Goal: Information Seeking & Learning: Learn about a topic

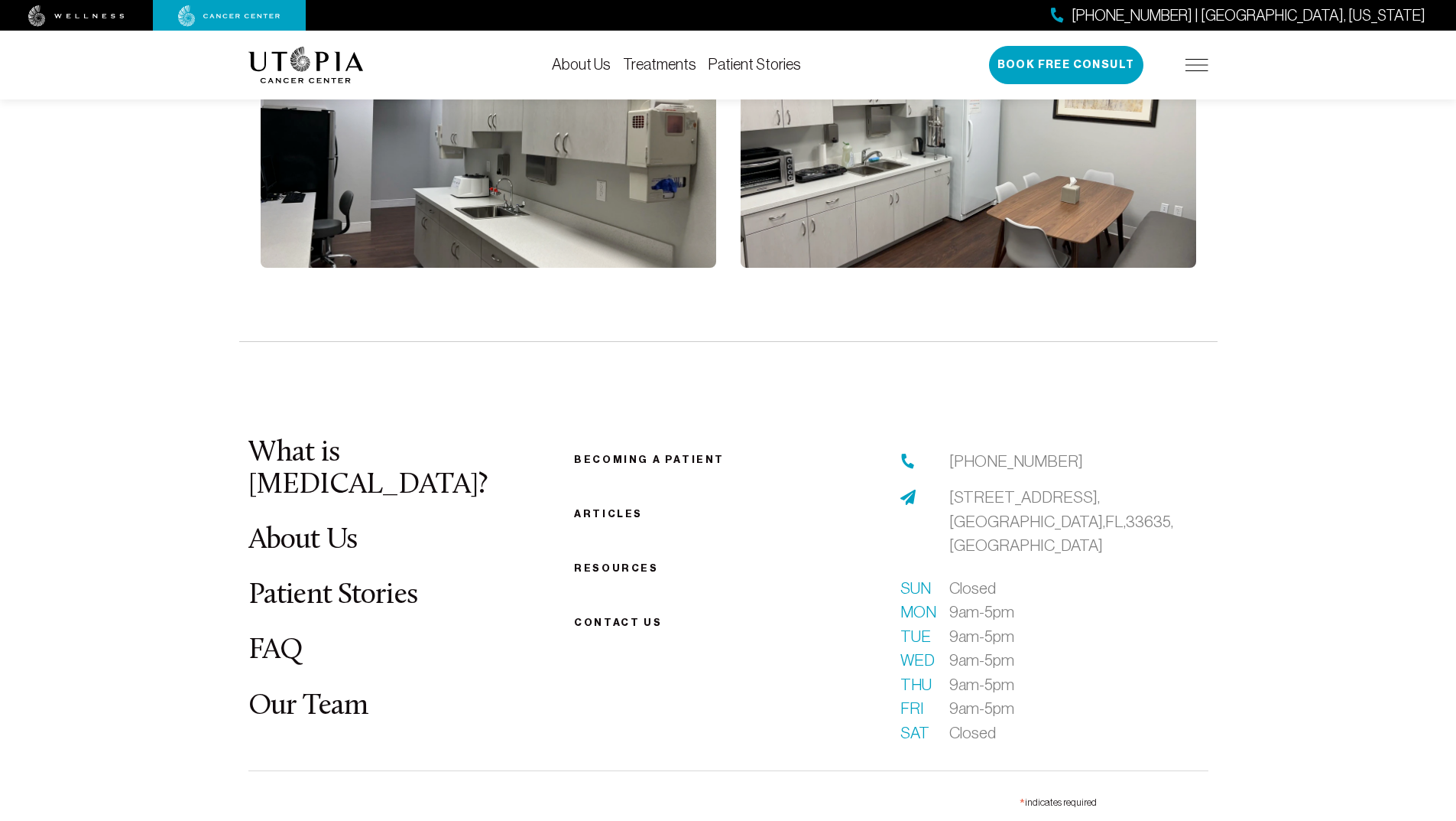
scroll to position [3442, 0]
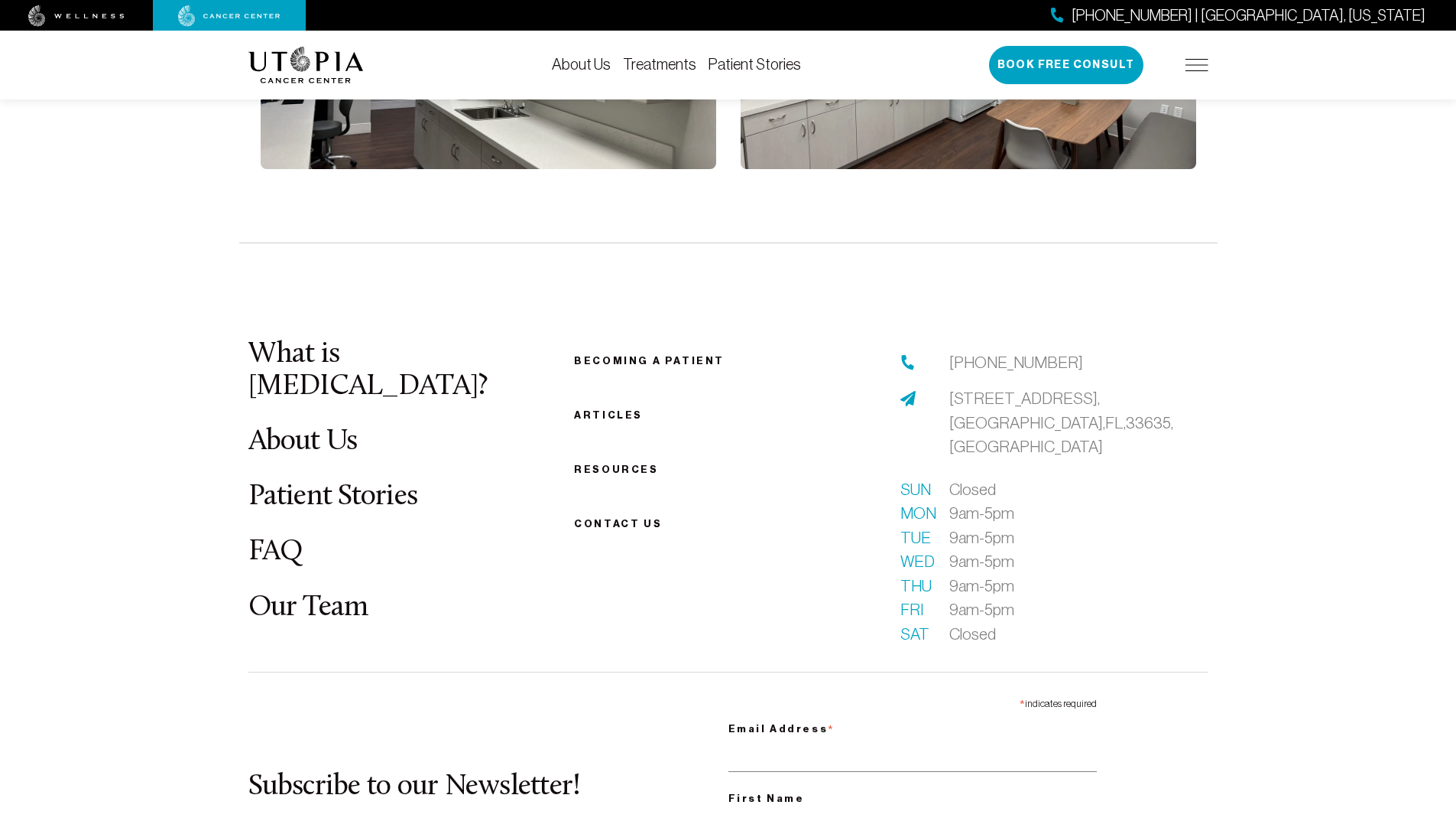
click at [294, 427] on link "About Us" at bounding box center [302, 442] width 109 height 30
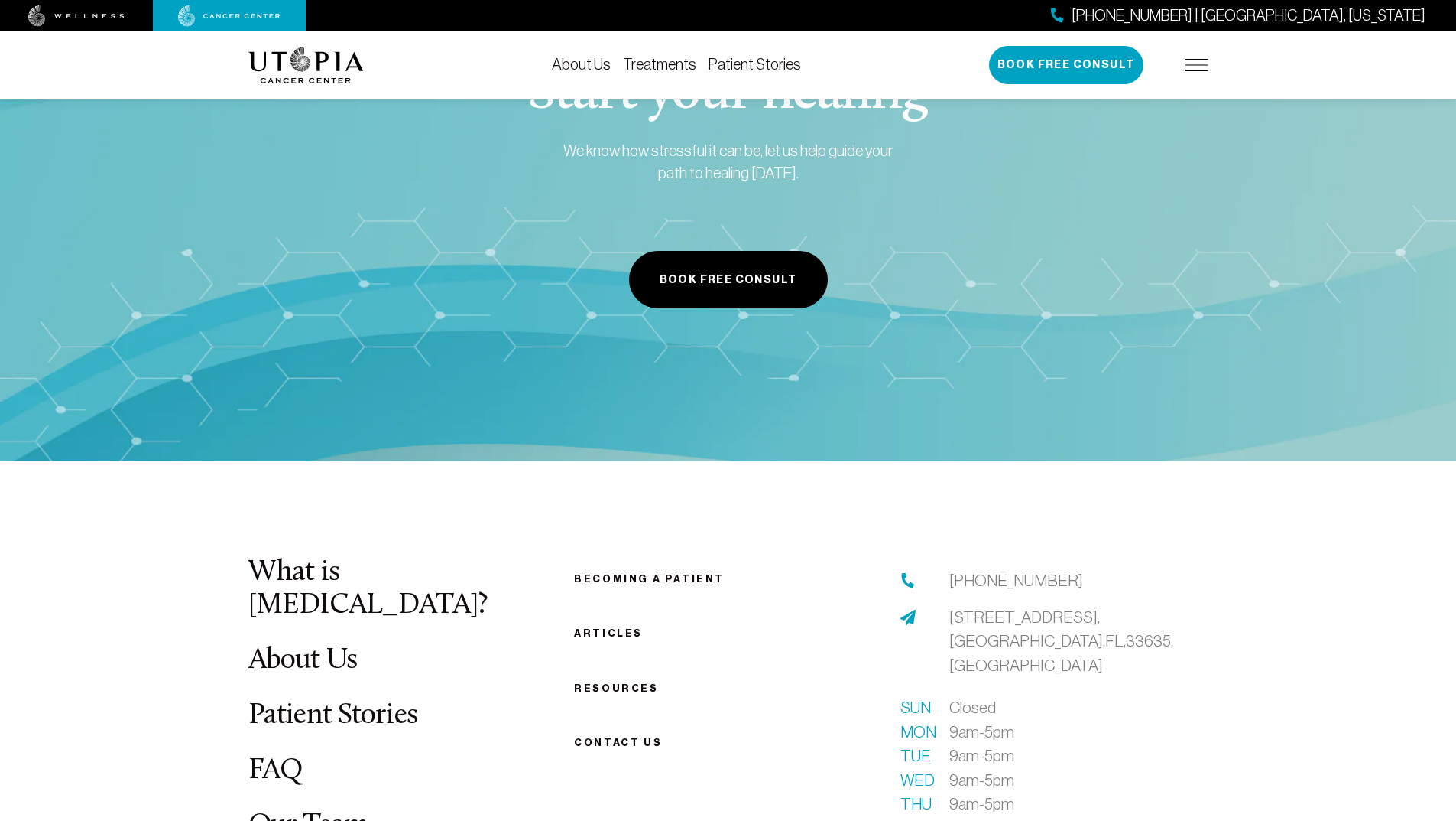
scroll to position [7648, 0]
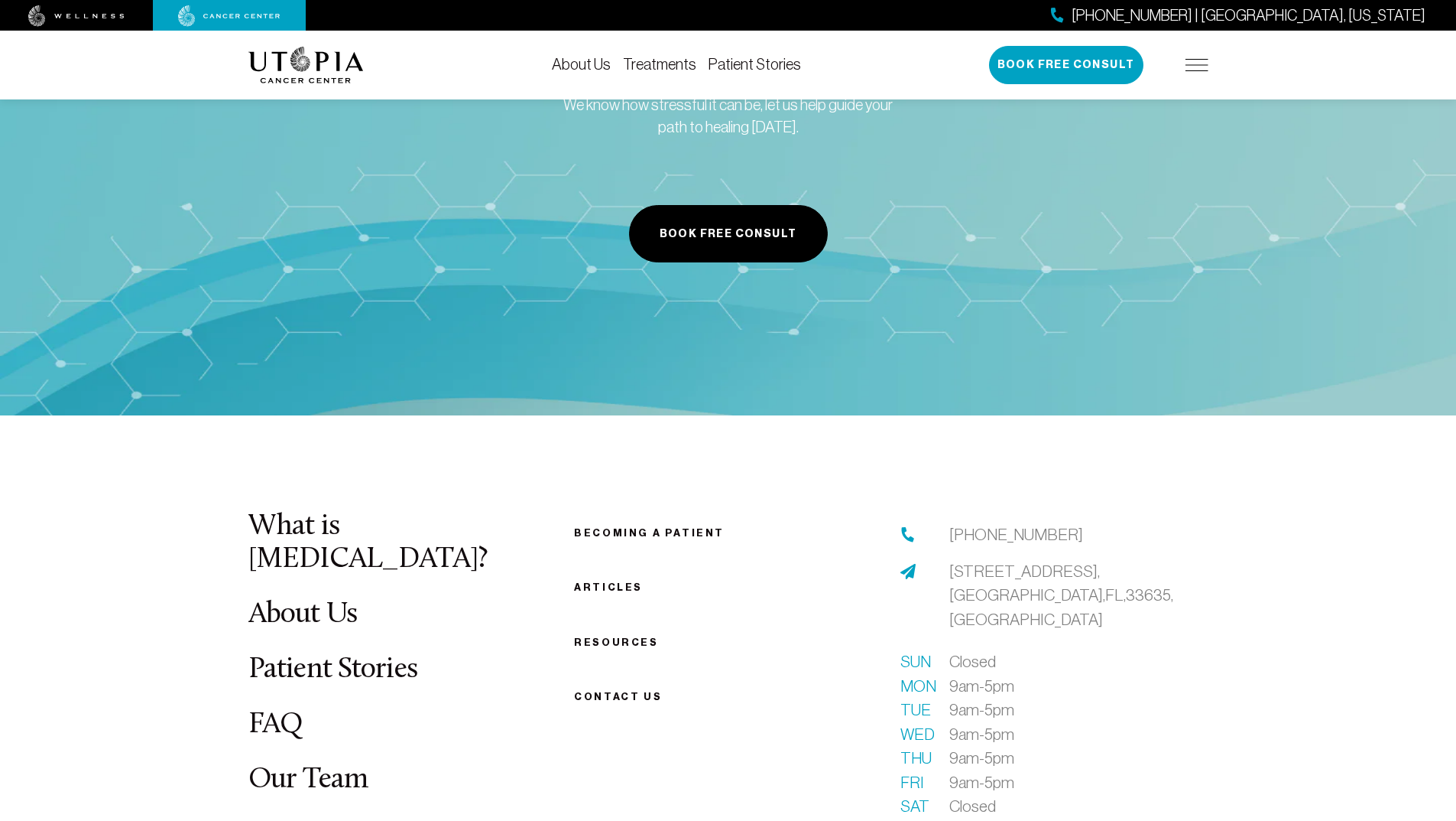
click at [270, 655] on link "Patient Stories" at bounding box center [332, 670] width 169 height 30
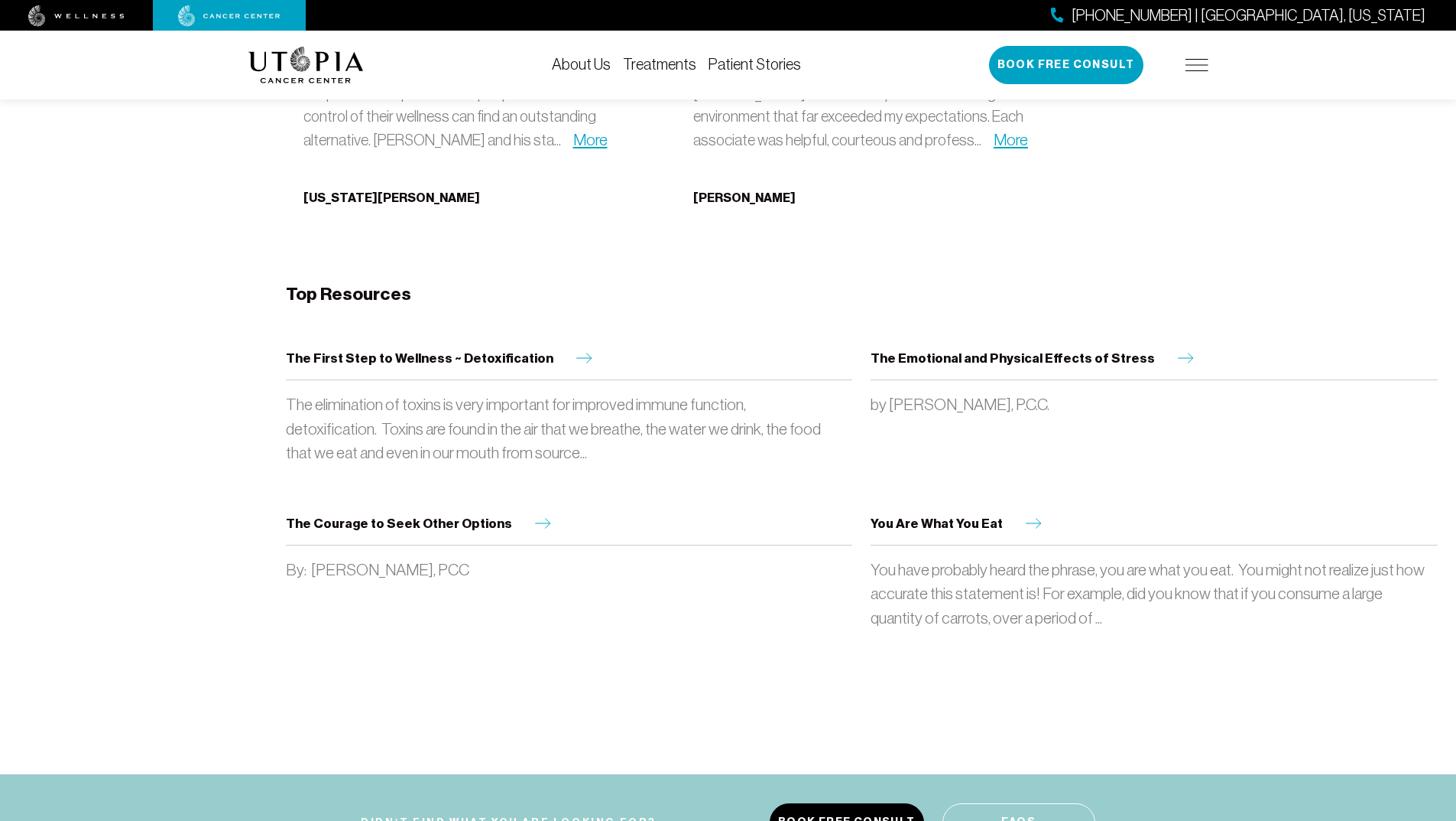
scroll to position [9330, 0]
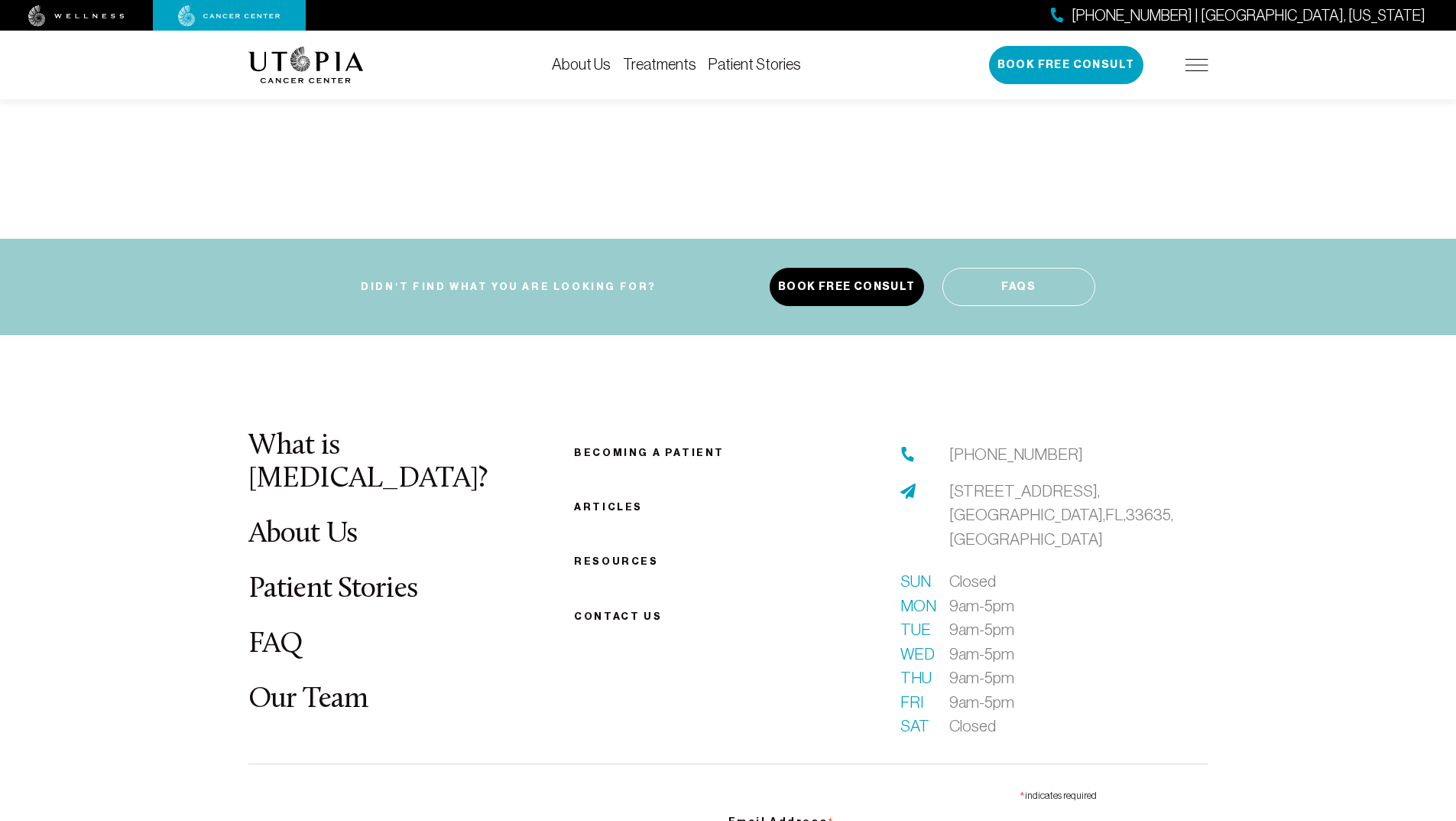
click at [287, 685] on link "Our Team" at bounding box center [308, 700] width 120 height 30
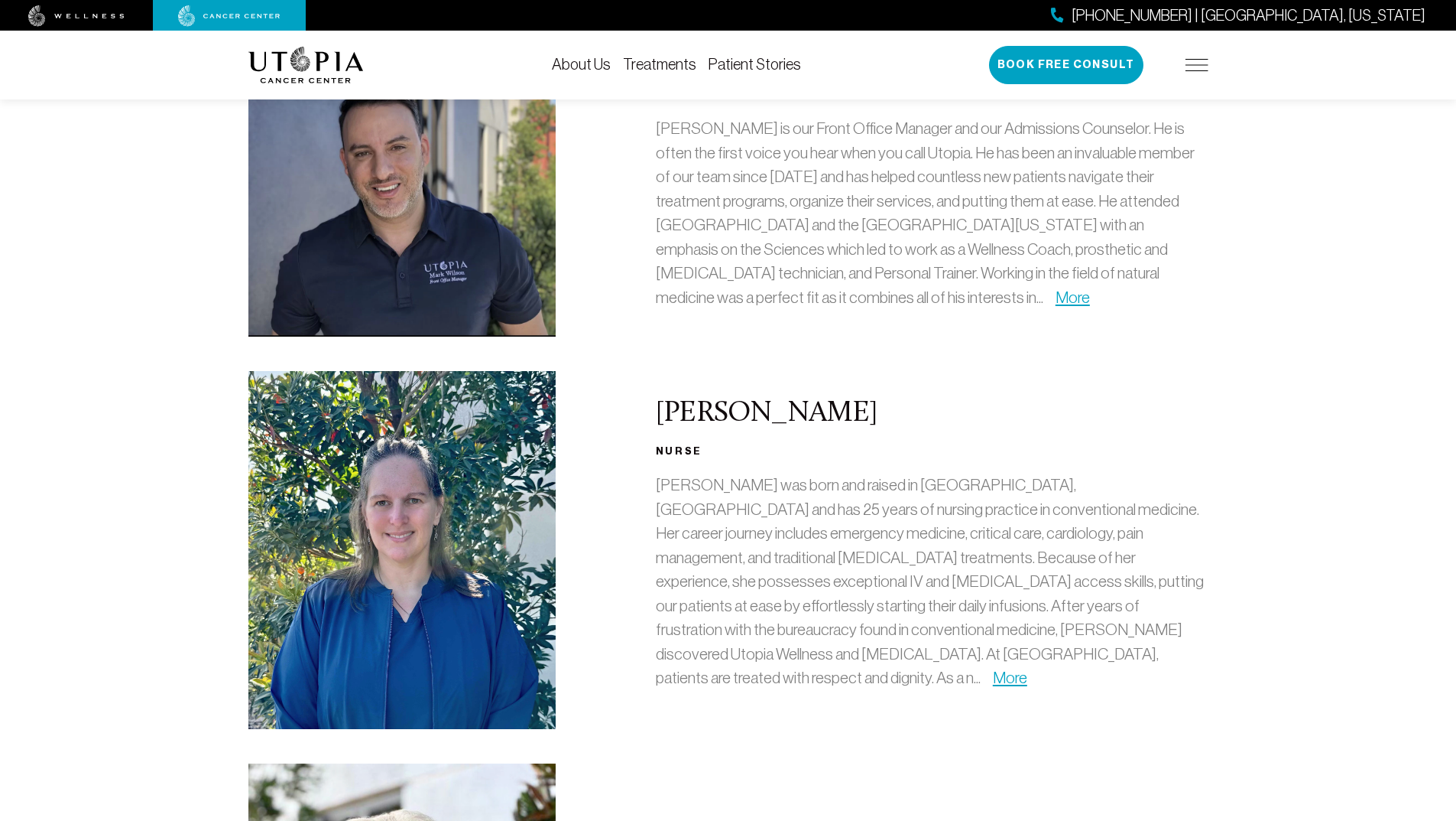
scroll to position [1071, 0]
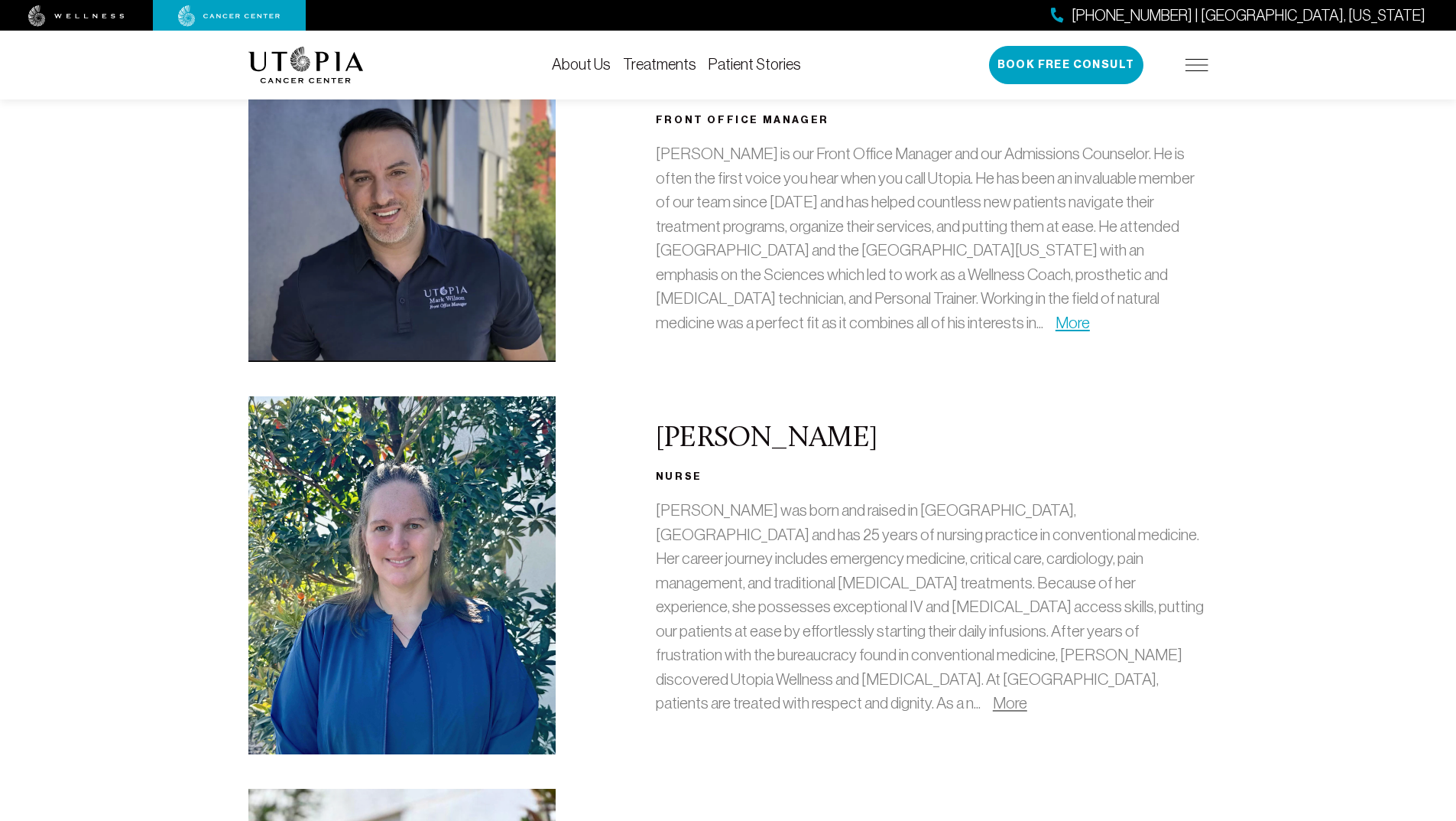
click at [993, 693] on link "More" at bounding box center [1010, 702] width 35 height 17
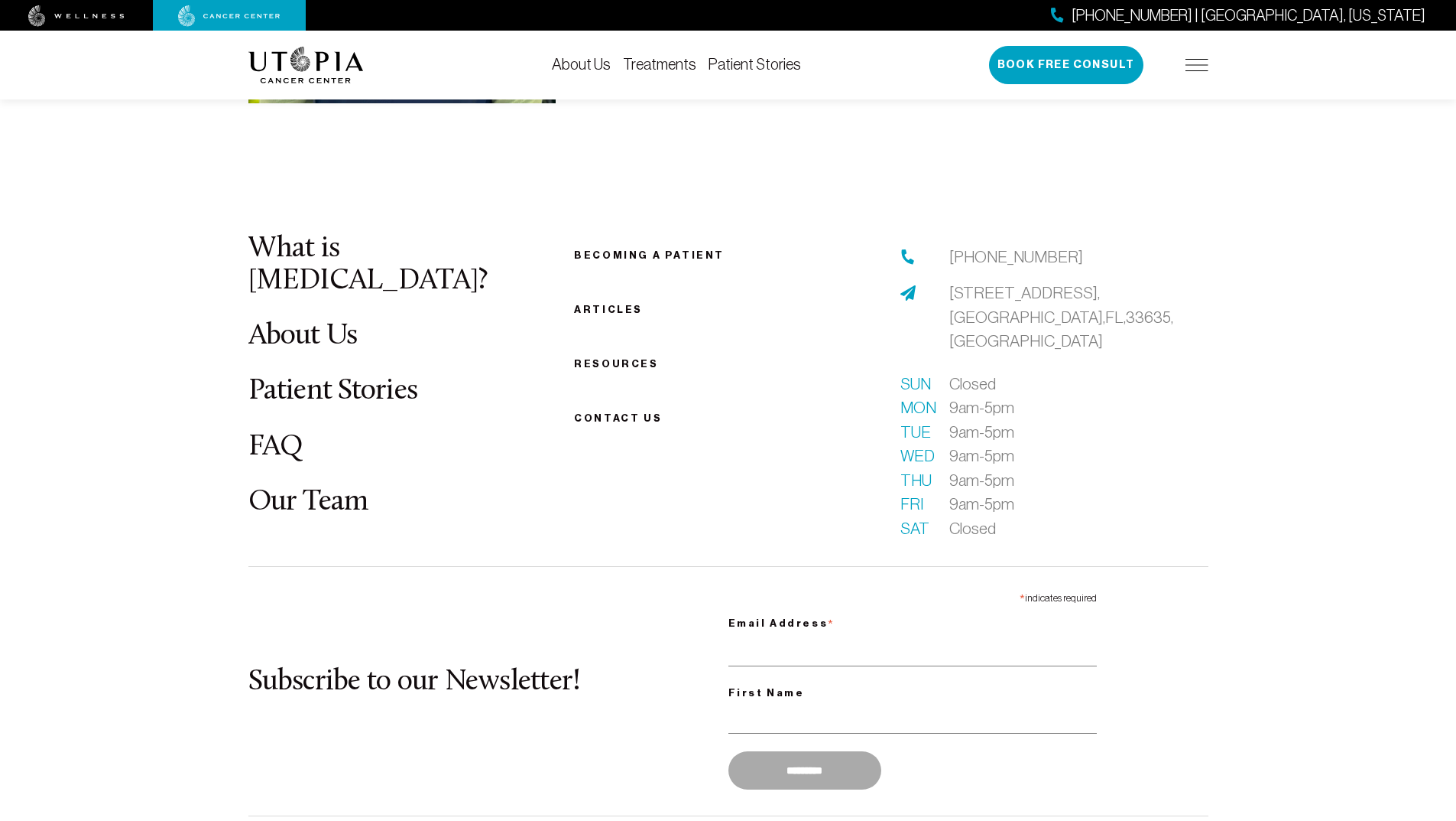
scroll to position [4971, 0]
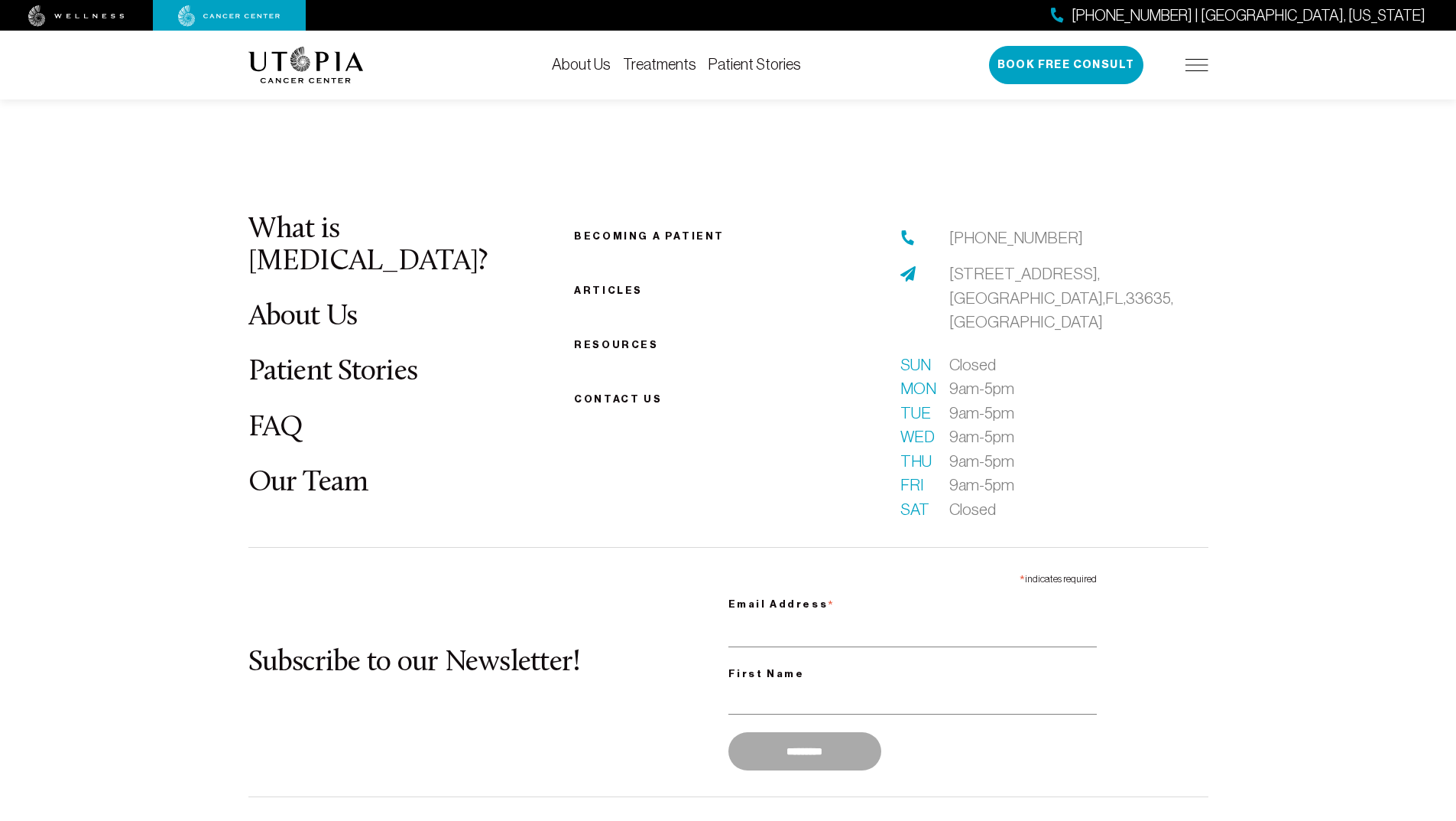
click at [293, 413] on link "FAQ" at bounding box center [276, 428] width 55 height 30
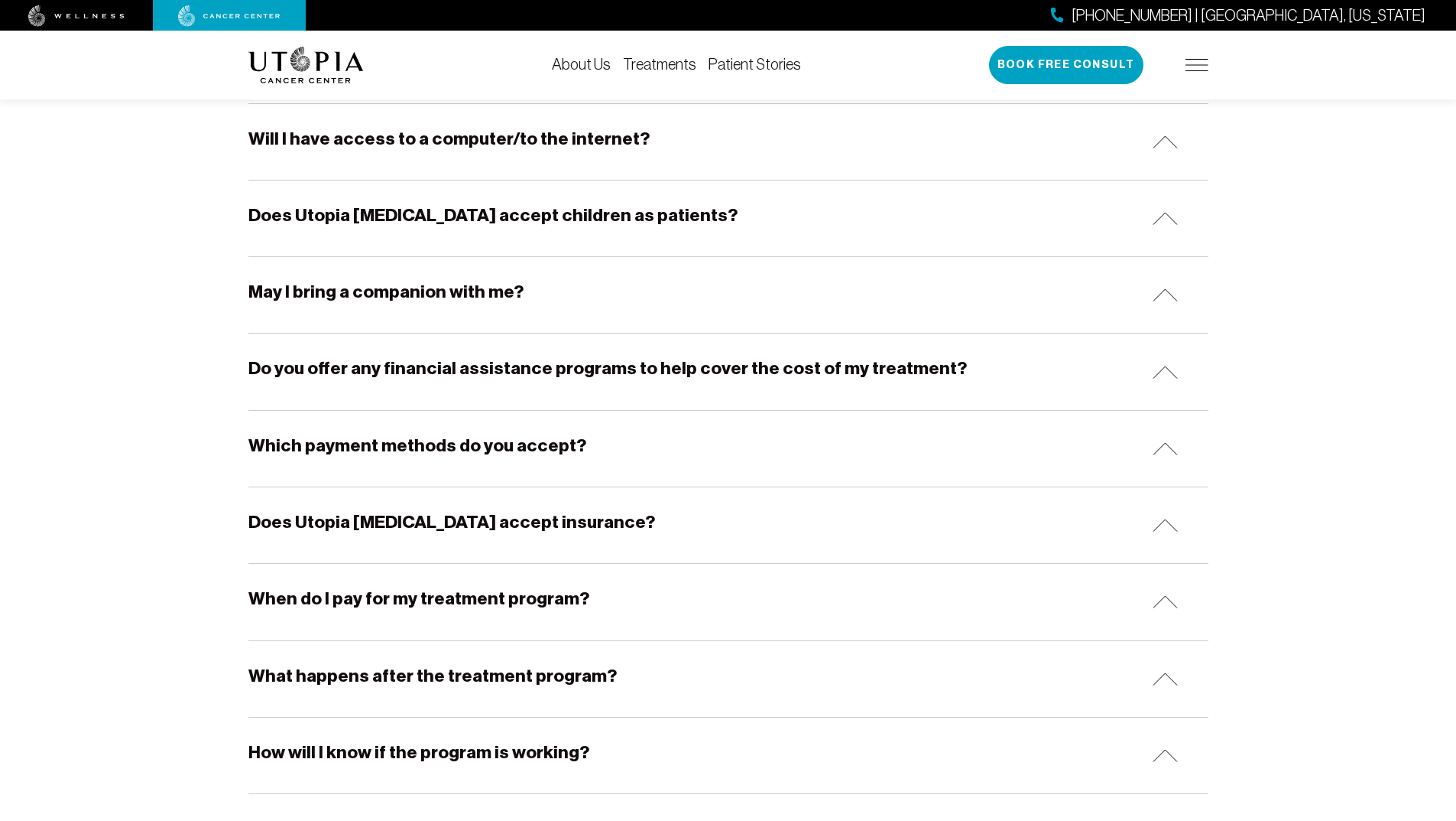
scroll to position [612, 0]
click at [382, 437] on h5 "Which payment methods do you accept?" at bounding box center [417, 444] width 338 height 24
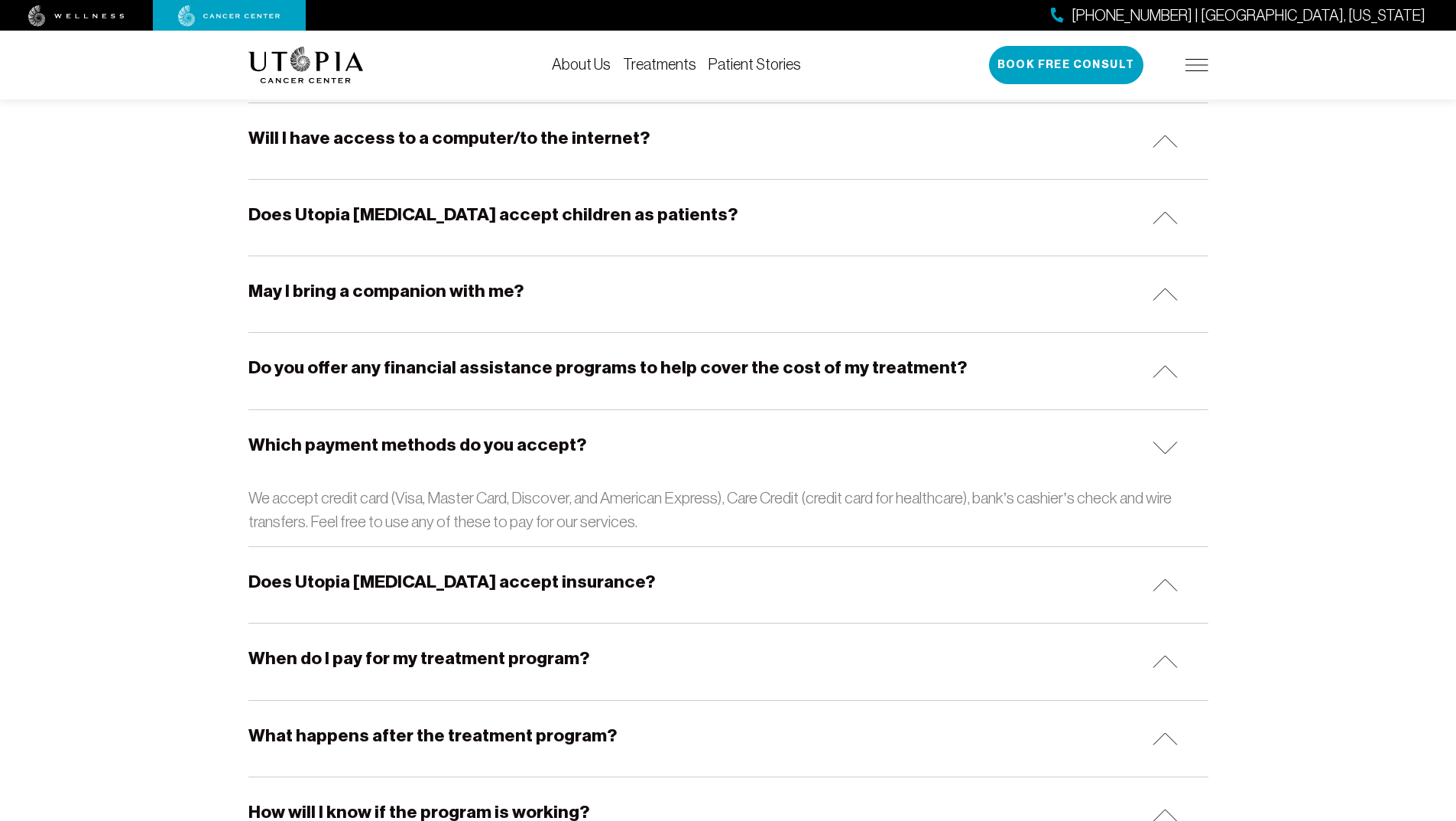
scroll to position [689, 0]
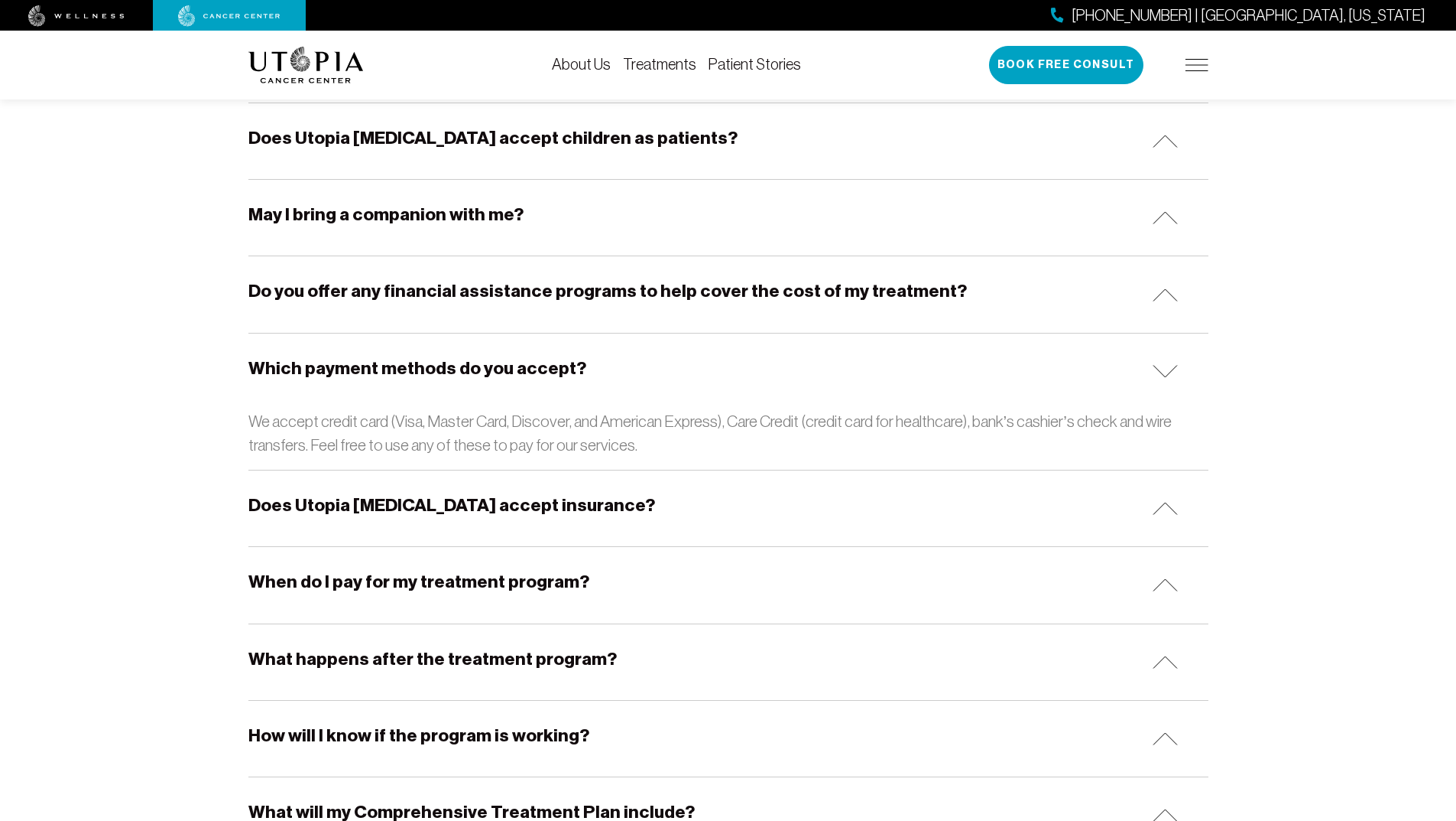
click at [406, 508] on h5 "Does Utopia [MEDICAL_DATA] accept insurance?" at bounding box center [451, 505] width 406 height 24
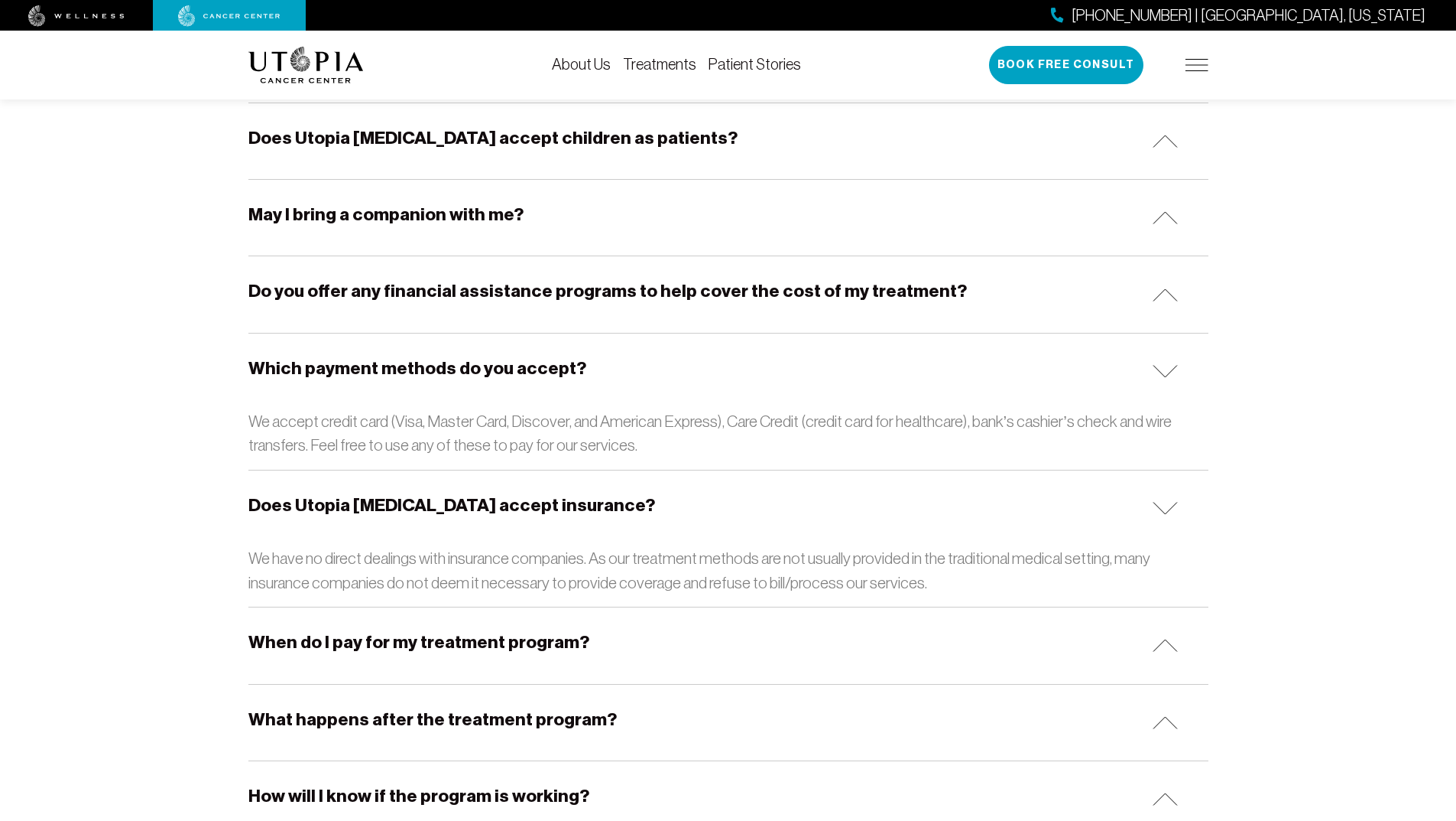
scroll to position [765, 0]
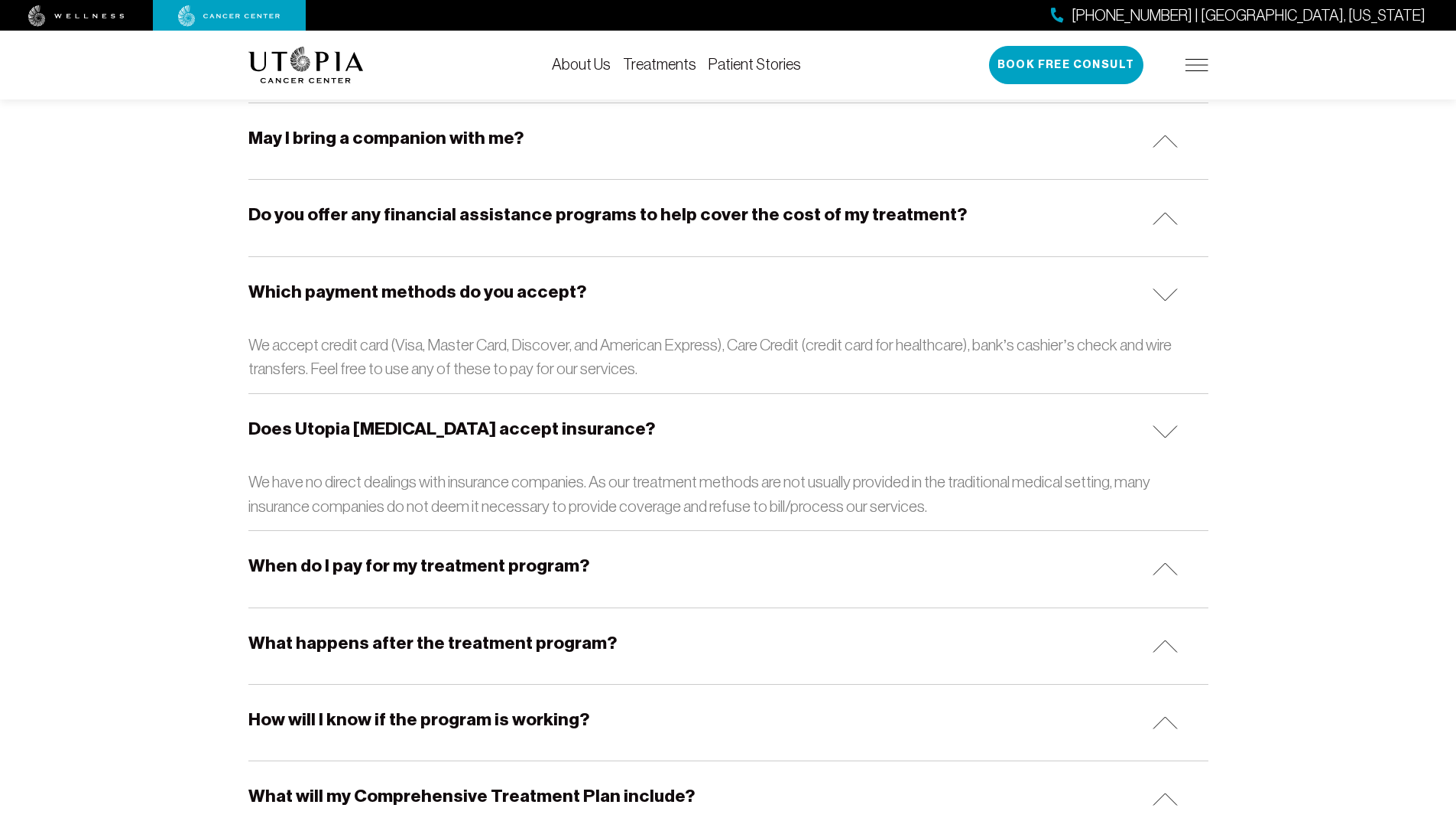
click at [425, 567] on h5 "When do I pay for my treatment program?" at bounding box center [418, 566] width 341 height 24
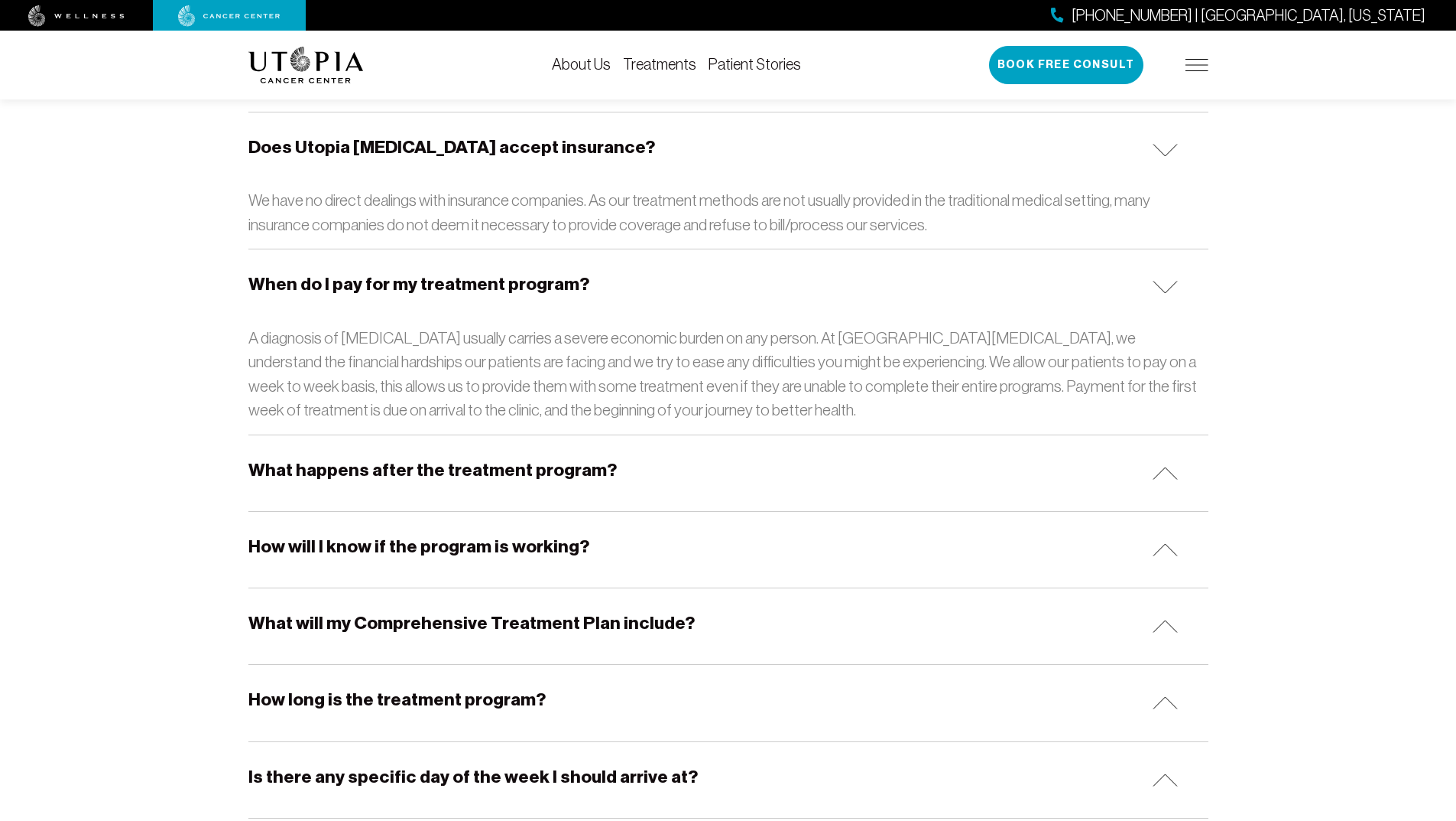
scroll to position [1071, 0]
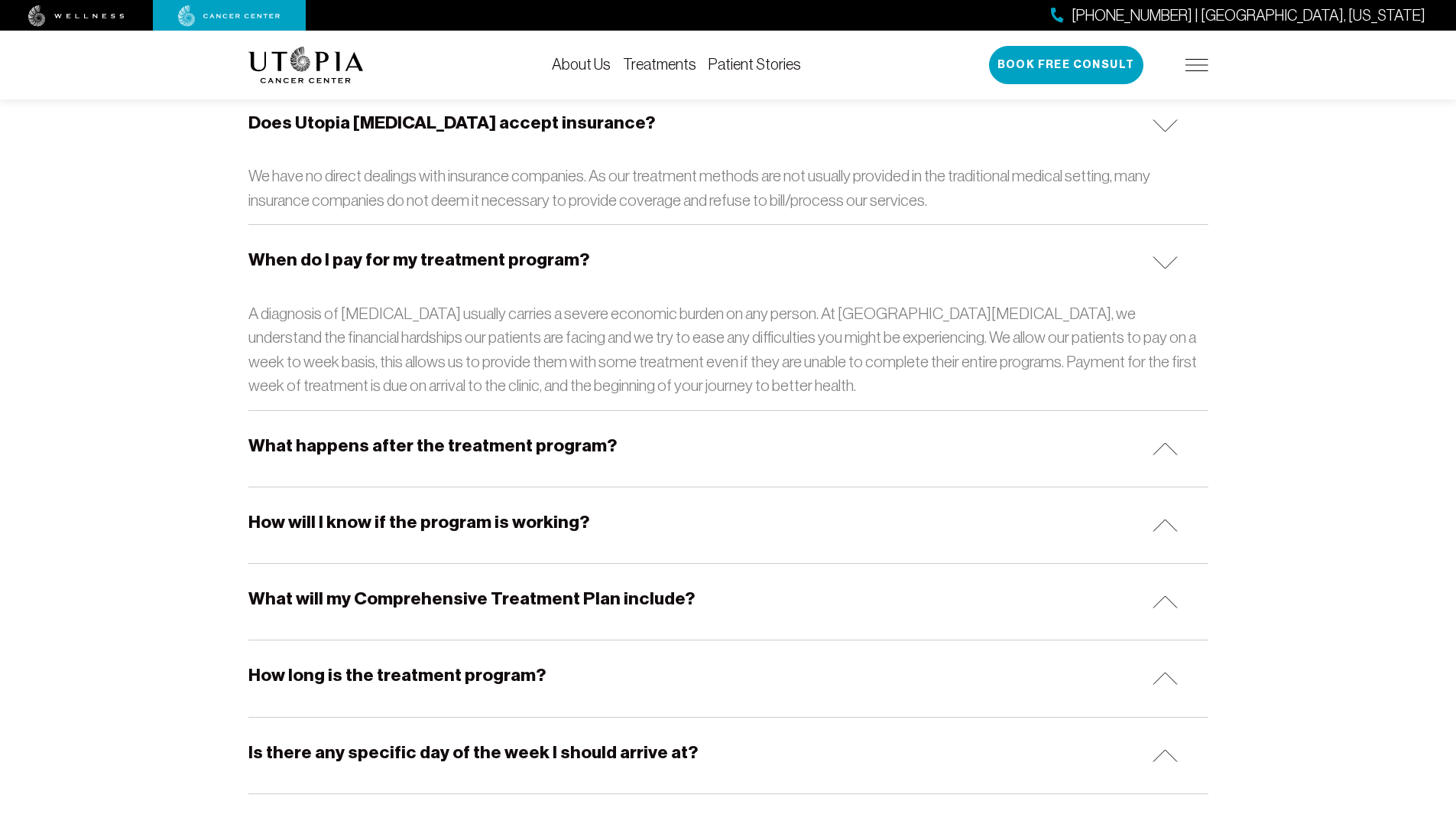
click at [482, 519] on h5 "How will I know if the program is working?" at bounding box center [418, 522] width 341 height 24
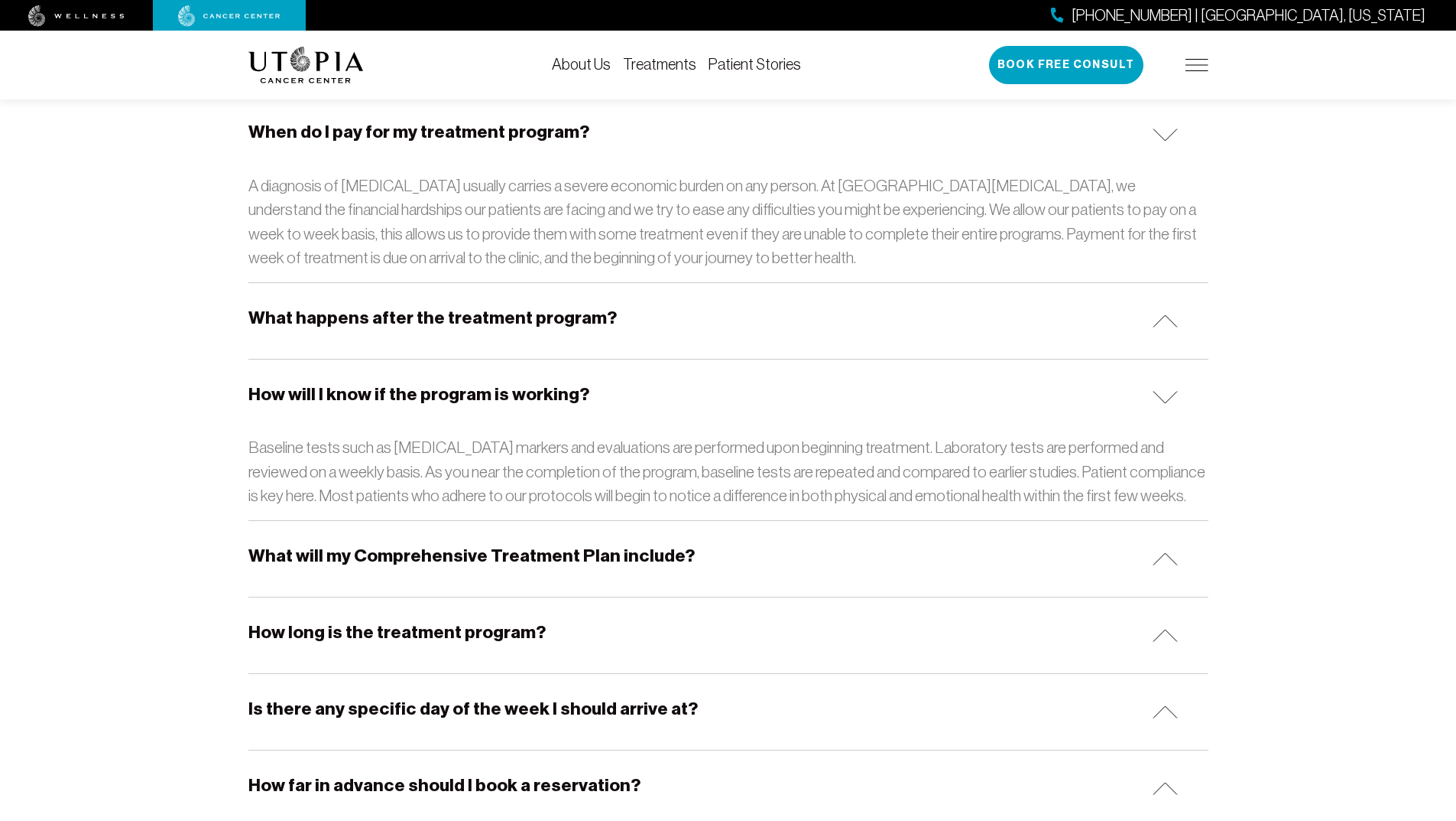
scroll to position [1224, 0]
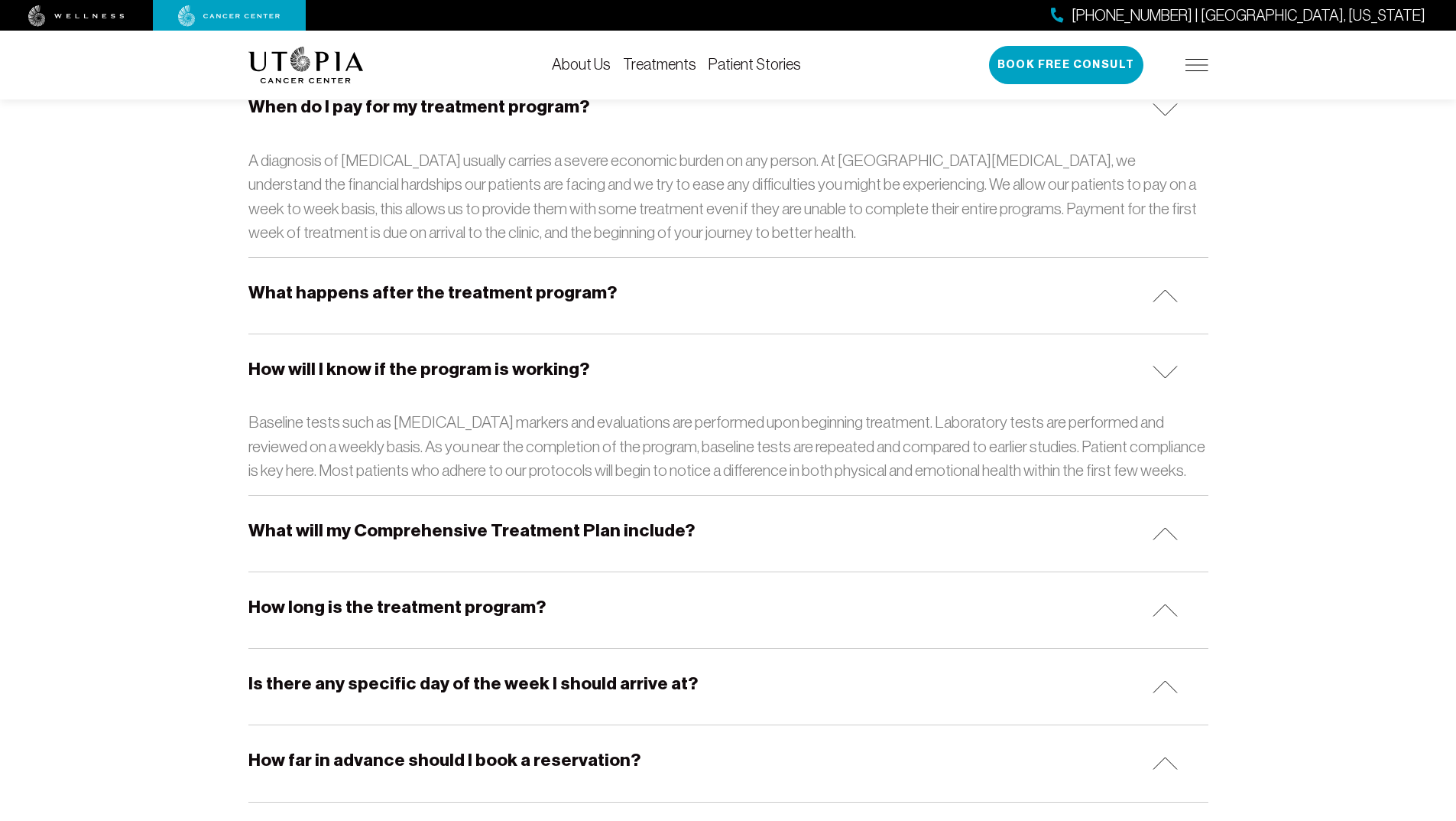
click at [497, 532] on h5 "What will my Comprehensive Treatment Plan include?" at bounding box center [471, 530] width 446 height 24
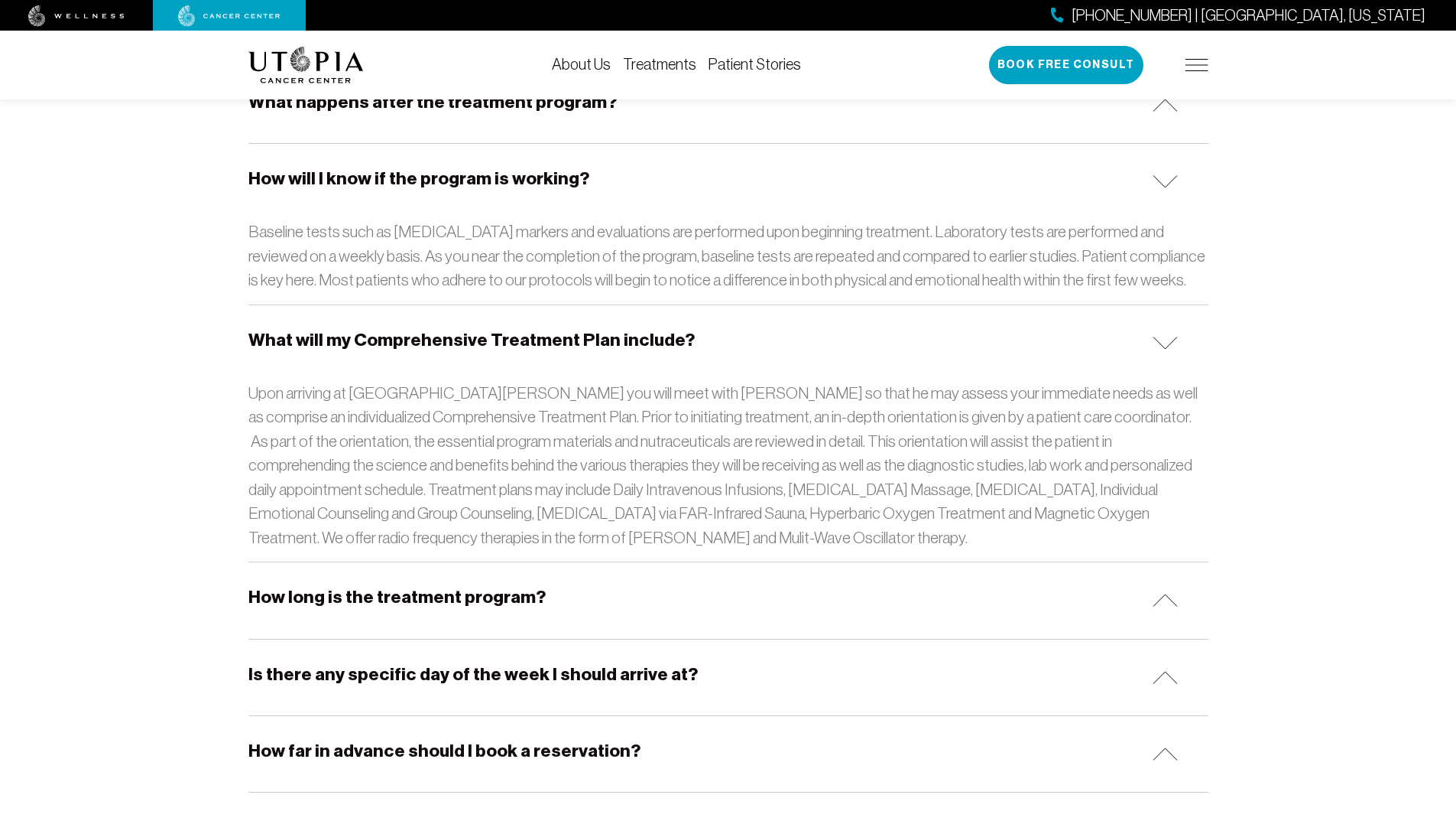
scroll to position [1453, 0]
